Goal: Transaction & Acquisition: Purchase product/service

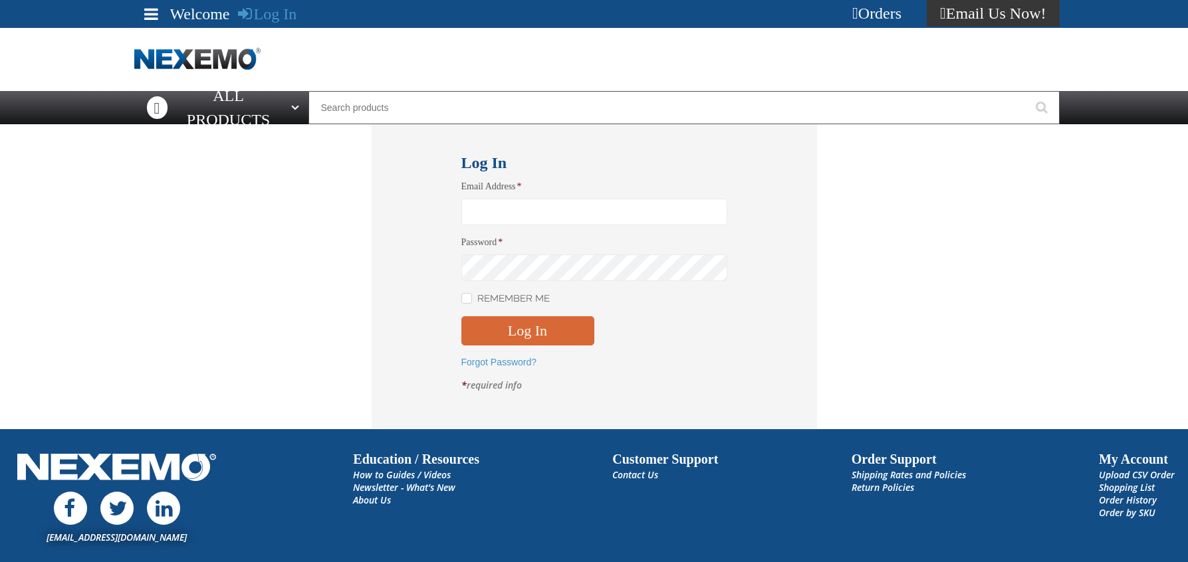
type input "jcox01@vtaig.com"
click at [534, 320] on button "Log In" at bounding box center [527, 330] width 133 height 29
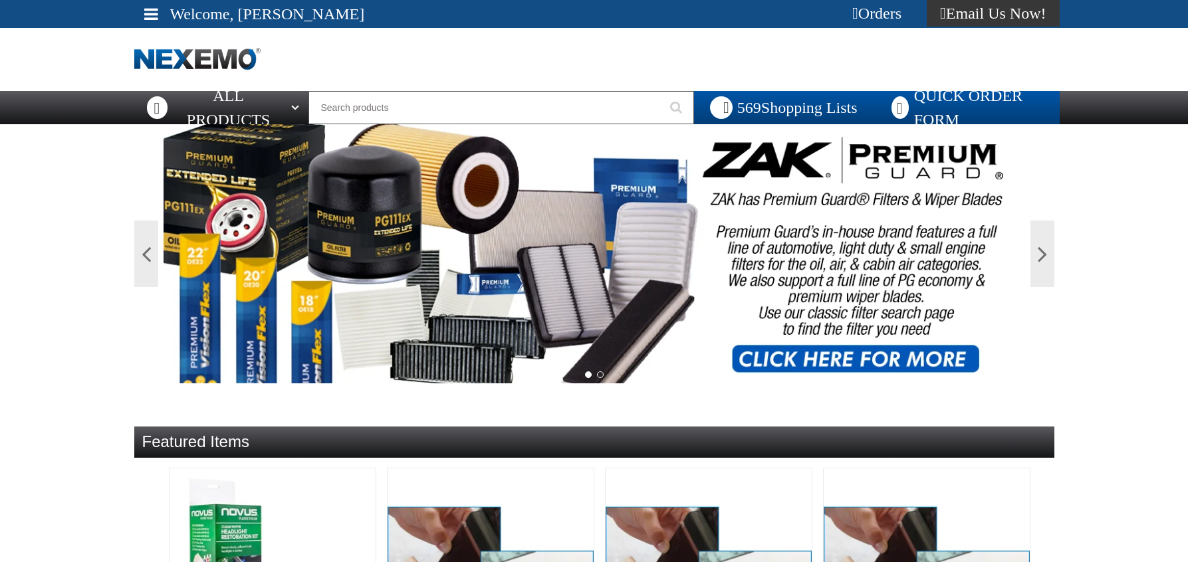
click at [967, 105] on link "Quick Order Form" at bounding box center [966, 107] width 186 height 33
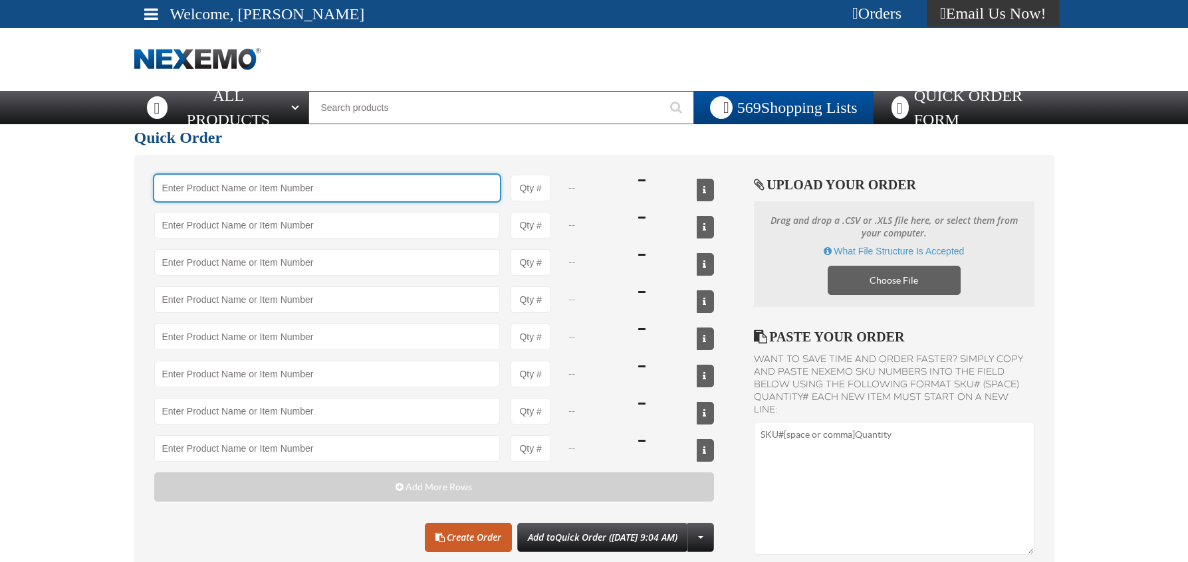
click at [419, 196] on input "Product" at bounding box center [327, 188] width 346 height 27
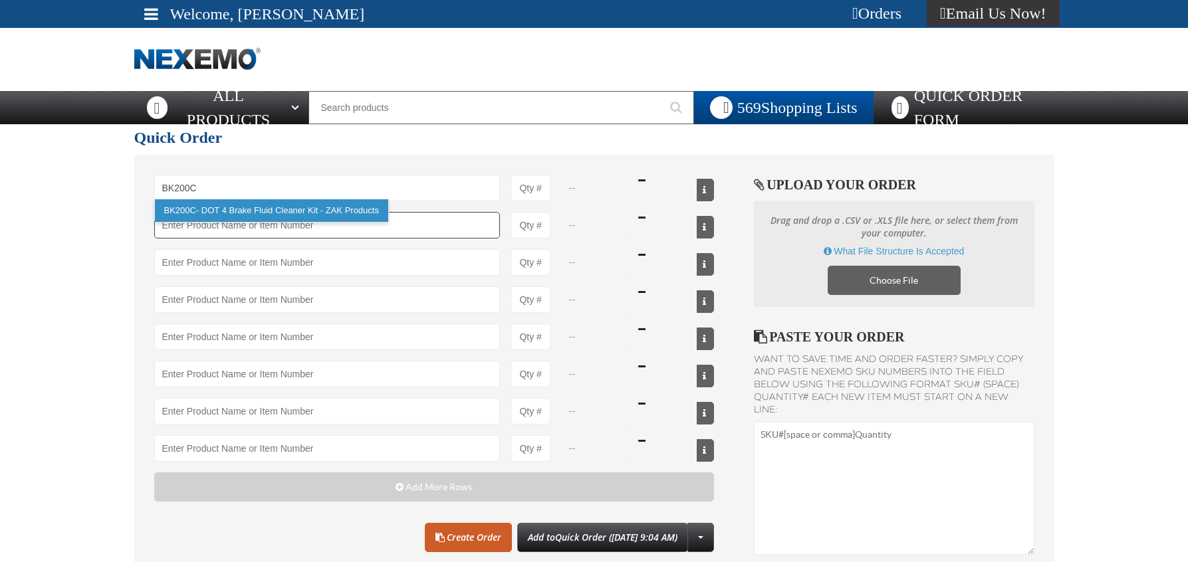
drag, startPoint x: 269, startPoint y: 219, endPoint x: 261, endPoint y: 218, distance: 8.0
click at [270, 219] on link "BK200C - DOT 4 Brake Fluid Cleaner Kit - ZAK Products" at bounding box center [271, 210] width 233 height 23
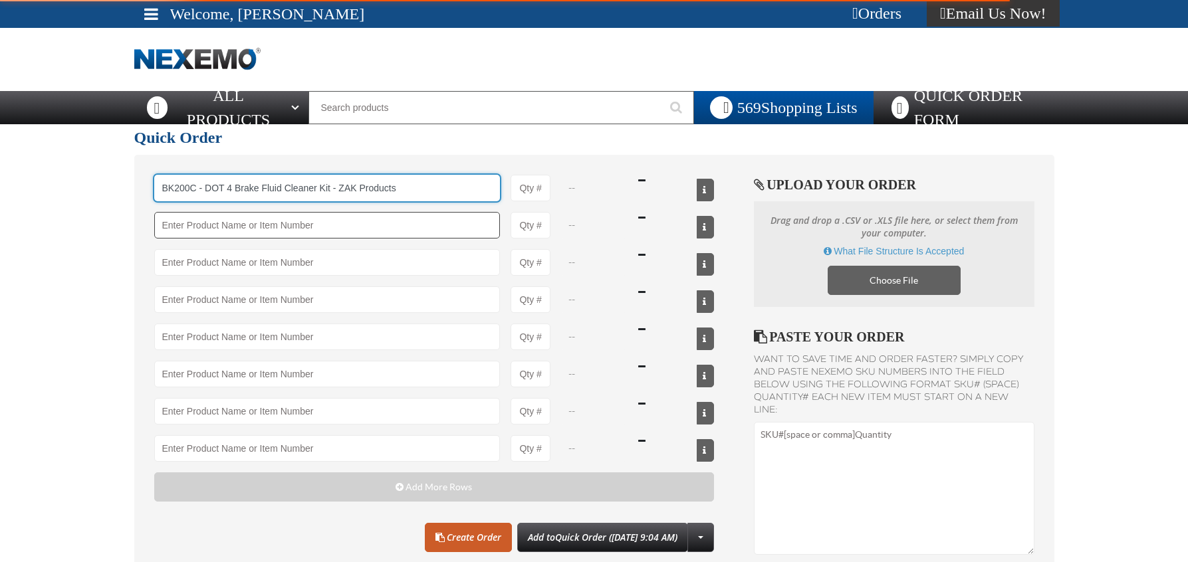
type input "BK200C - DOT 4 Brake Fluid Cleaner Kit - ZAK Products"
type input "1"
select select "kit"
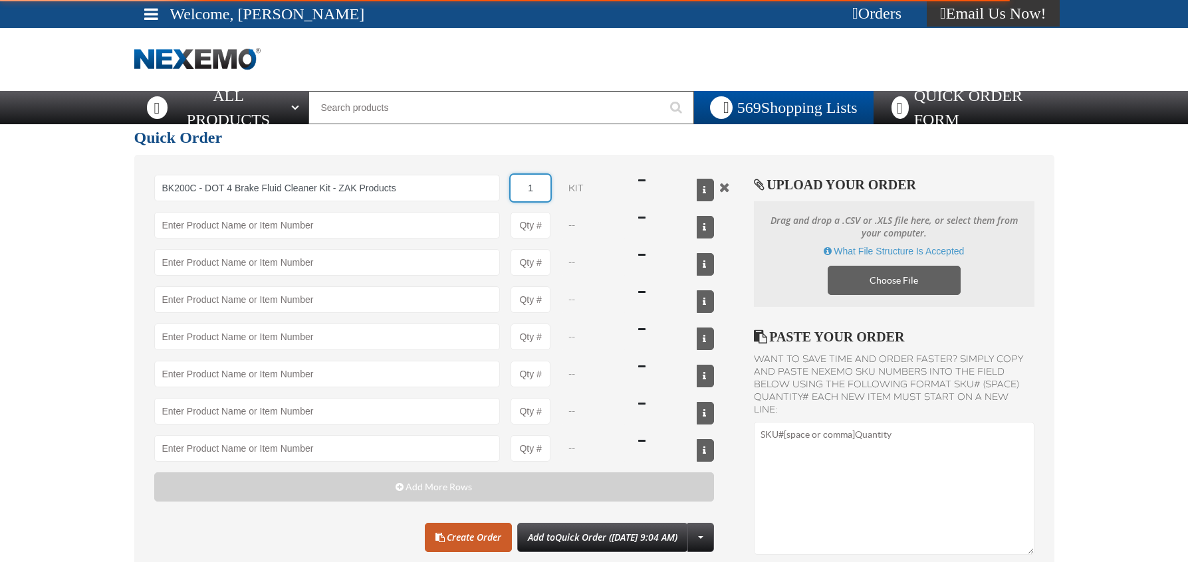
drag, startPoint x: 526, startPoint y: 189, endPoint x: 609, endPoint y: 173, distance: 85.4
click at [610, 179] on div "BK200C - DOT 4 Brake Fluid Cleaner Kit - ZAK Products BK200C - DOT 4 Brake Flui…" at bounding box center [434, 188] width 560 height 27
type input "BK200C - DOT 4 Brake Fluid Cleaner Kit - ZAK Products"
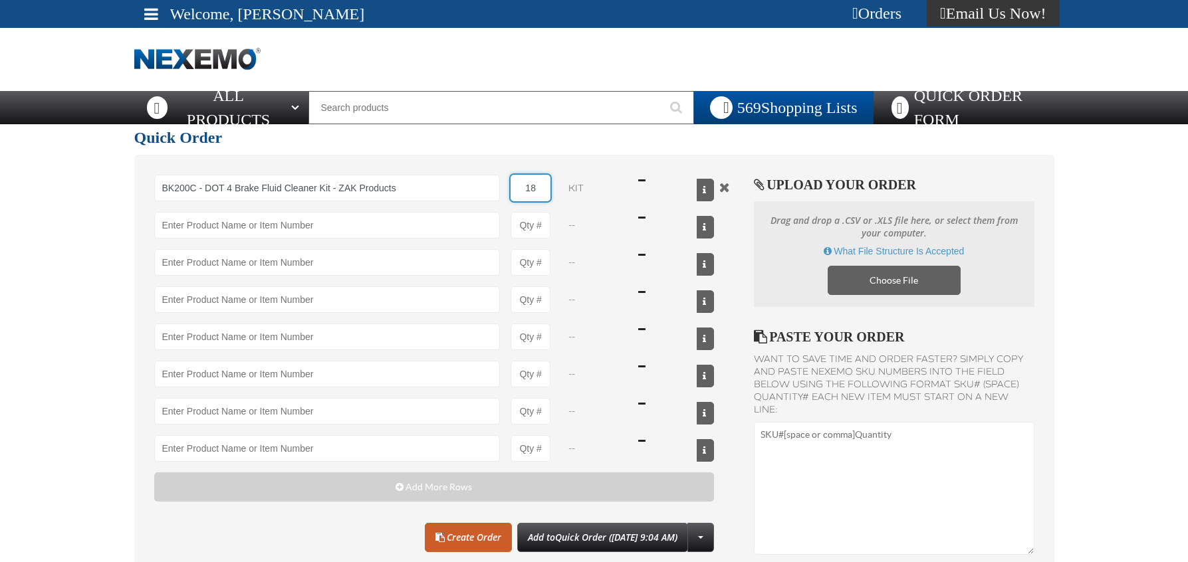
type input "18"
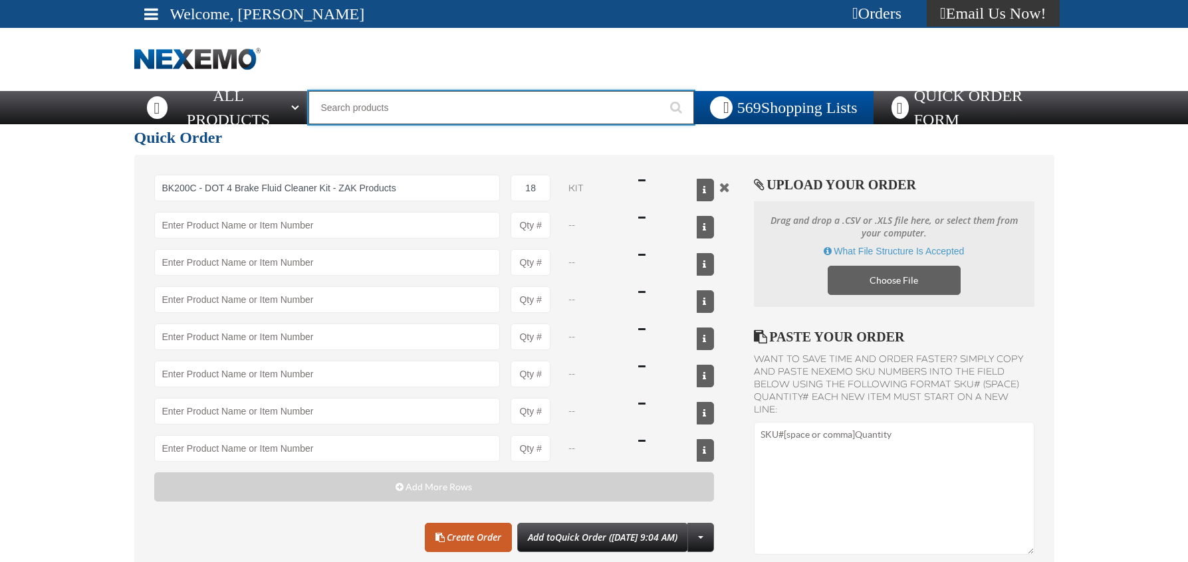
drag, startPoint x: 607, startPoint y: 123, endPoint x: 609, endPoint y: 134, distance: 11.5
click at [609, 126] on div "Staging Site 5.1 Upgrade Site My Account My Account Support Ticket Support Tick…" at bounding box center [594, 437] width 1188 height 875
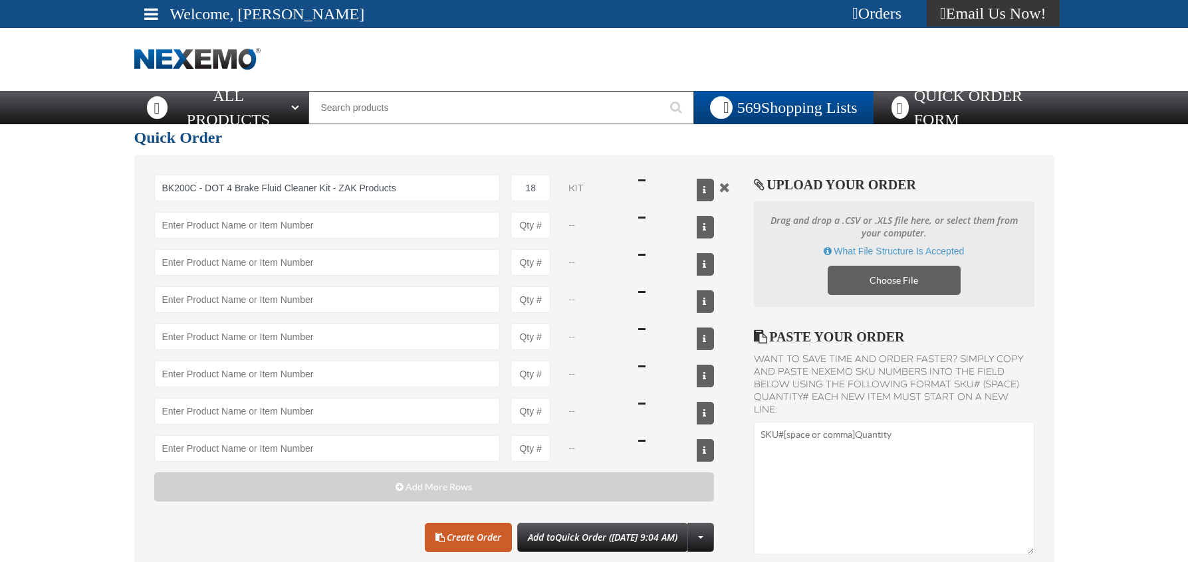
click at [600, 181] on select "kit" at bounding box center [594, 188] width 66 height 27
click at [92, 289] on main "Quick Order BK200C - DOT 4 Brake Fluid Cleaner Kit - ZAK Products BK200C - DOT …" at bounding box center [594, 372] width 1188 height 497
click at [425, 548] on link "Create Order" at bounding box center [468, 537] width 87 height 29
click at [431, 538] on link "Create Order" at bounding box center [468, 537] width 87 height 29
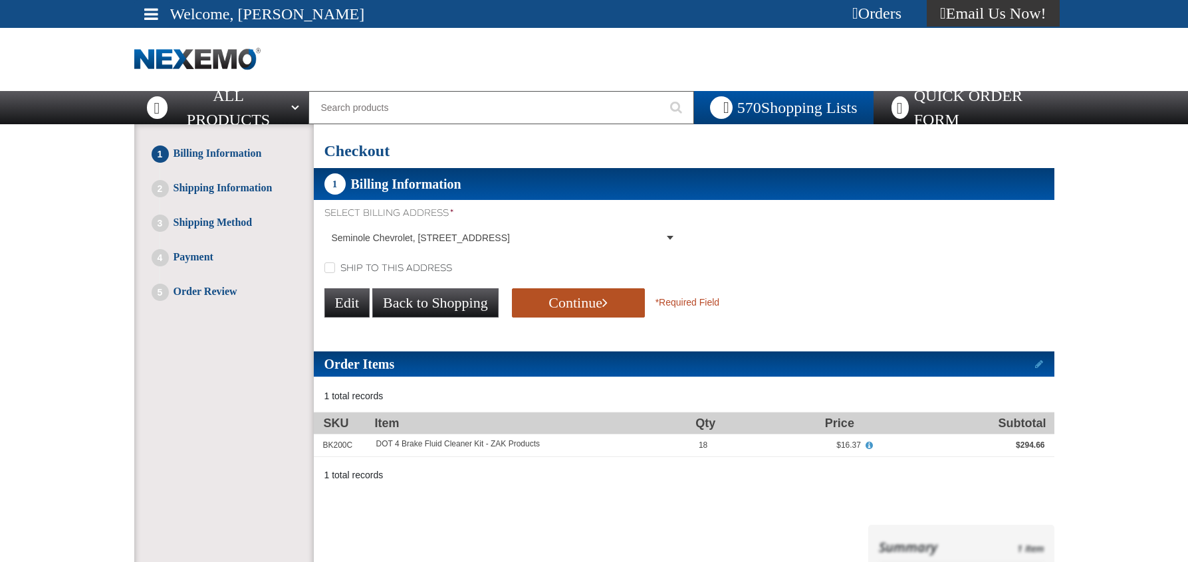
click at [541, 305] on button "Continue" at bounding box center [578, 302] width 133 height 29
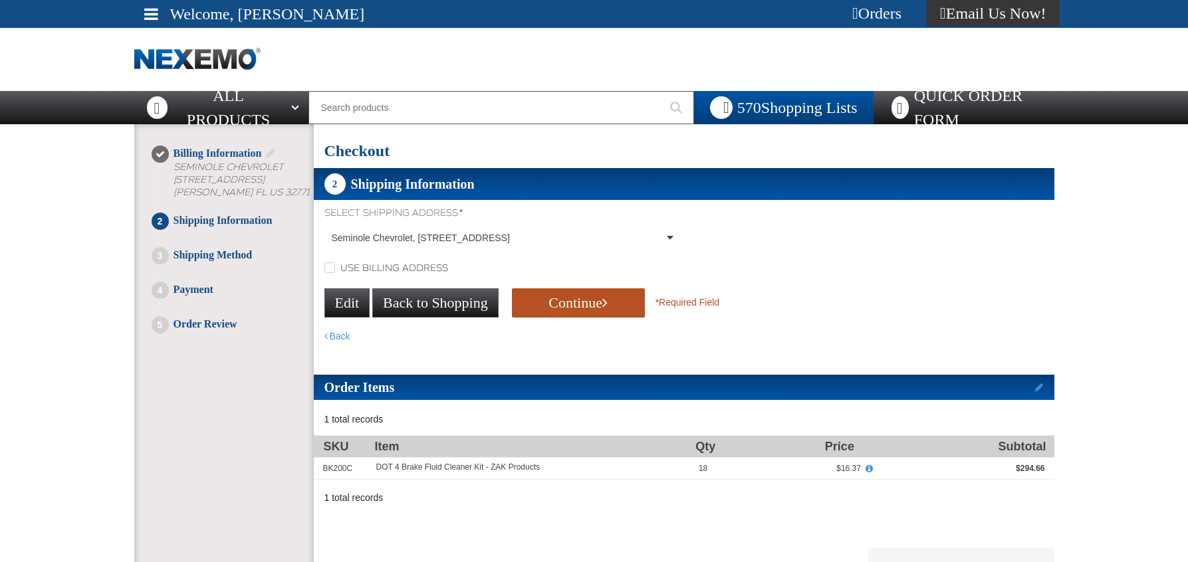
click at [553, 302] on button "Continue" at bounding box center [578, 302] width 133 height 29
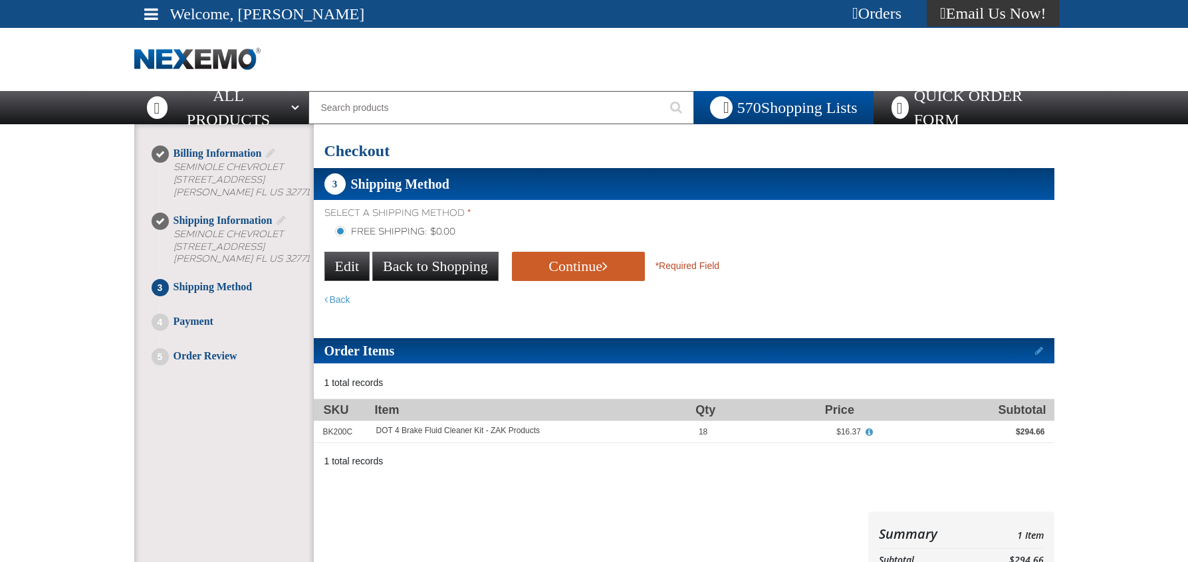
click at [533, 261] on button "Continue" at bounding box center [578, 266] width 133 height 29
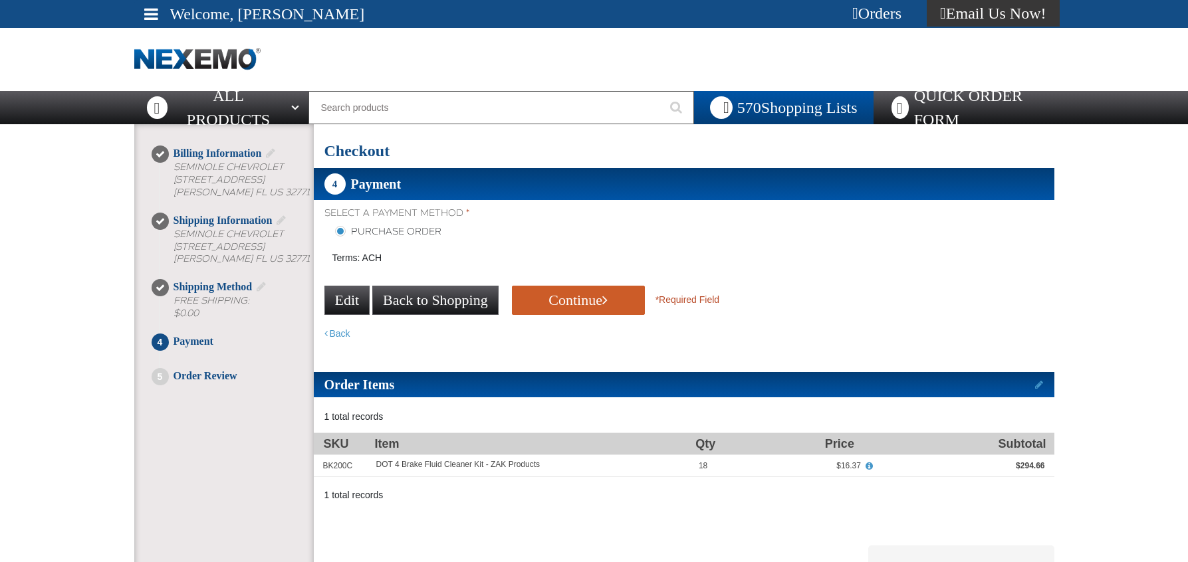
click at [554, 307] on button "Continue" at bounding box center [578, 300] width 133 height 29
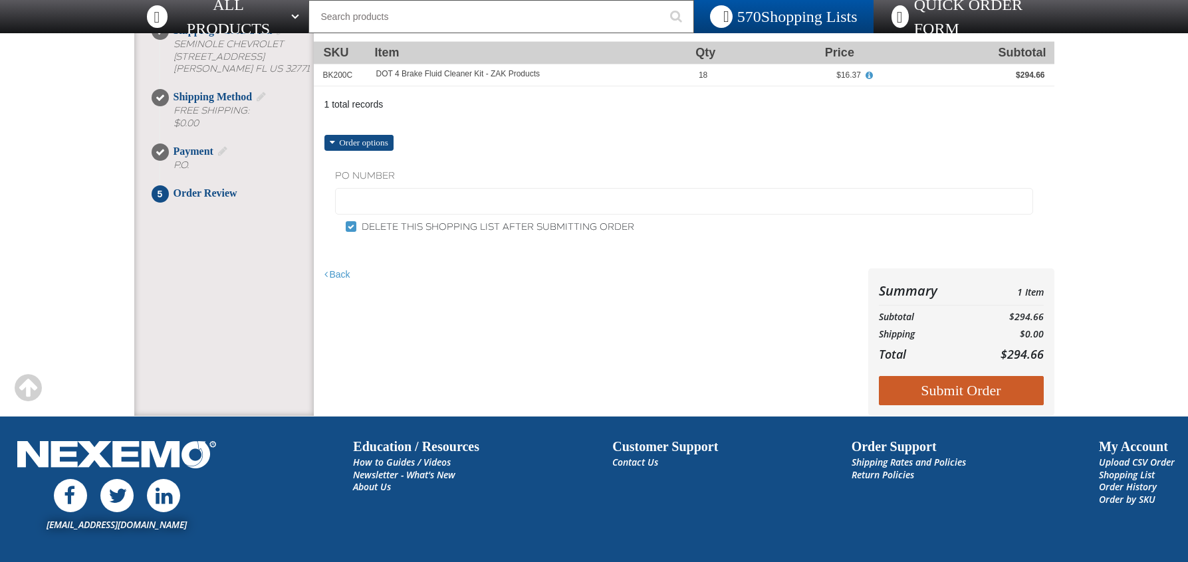
scroll to position [266, 0]
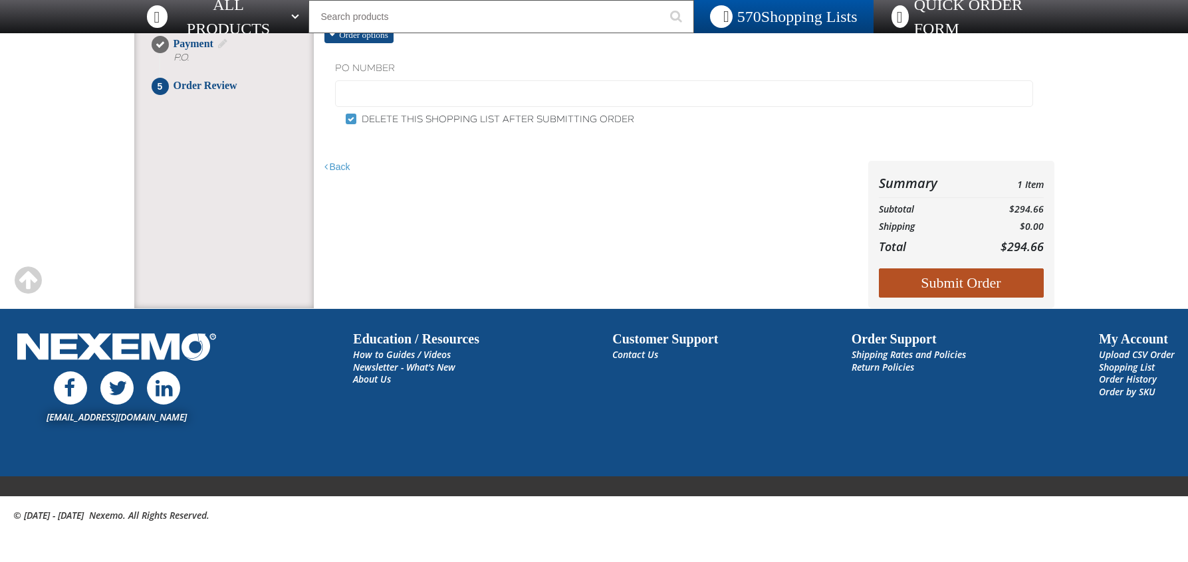
click at [940, 283] on button "Submit Order" at bounding box center [961, 282] width 165 height 29
